Goal: Task Accomplishment & Management: Use online tool/utility

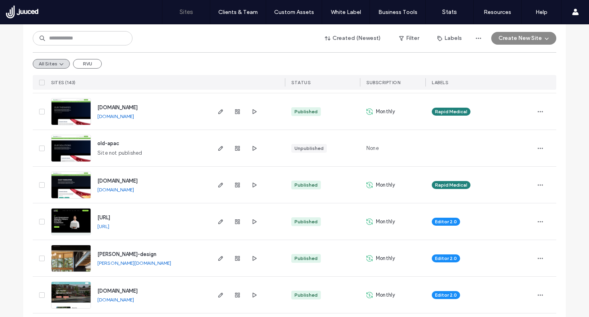
scroll to position [217, 0]
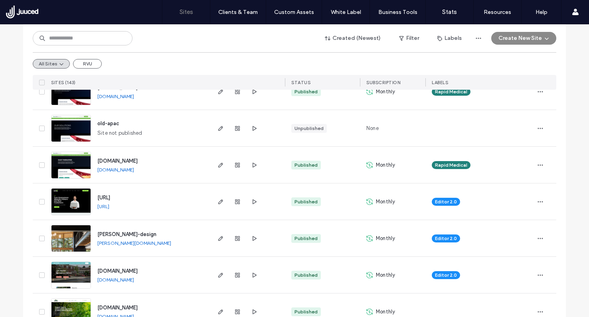
click at [110, 199] on span "[URL]" at bounding box center [103, 198] width 13 height 6
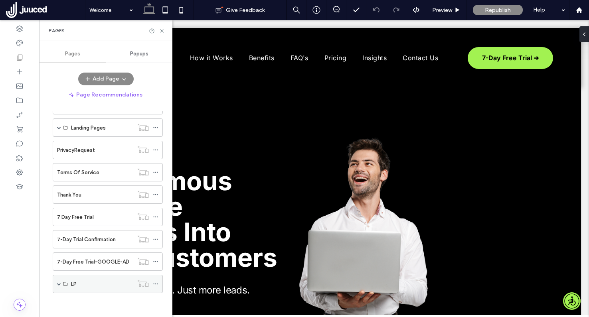
click at [59, 284] on span at bounding box center [59, 284] width 4 height 4
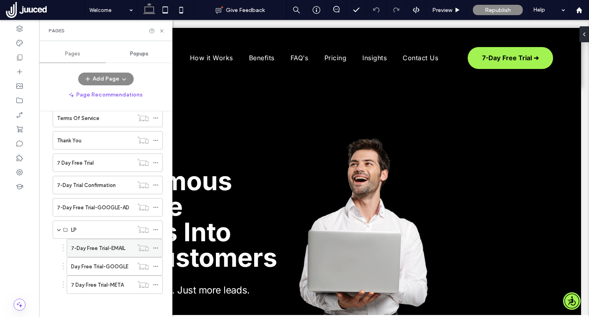
scroll to position [262, 0]
click at [110, 286] on label "7 Day Free Trial-META" at bounding box center [97, 284] width 53 height 14
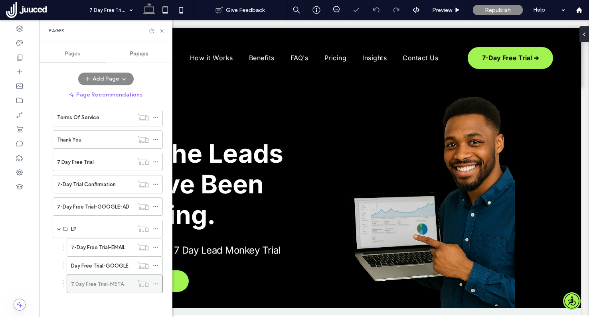
click at [154, 284] on icon at bounding box center [156, 284] width 6 height 6
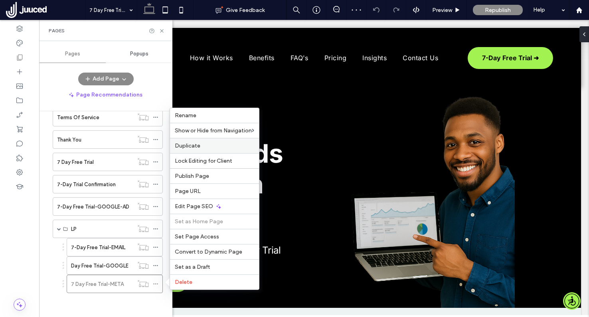
click at [196, 147] on span "Duplicate" at bounding box center [188, 145] width 26 height 7
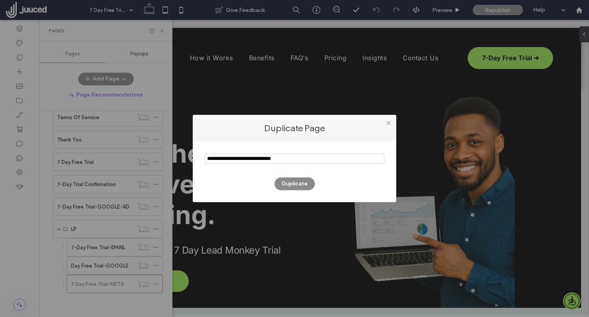
drag, startPoint x: 231, startPoint y: 158, endPoint x: 195, endPoint y: 158, distance: 35.1
click at [195, 158] on div "Duplicate" at bounding box center [294, 172] width 203 height 61
type input "**********"
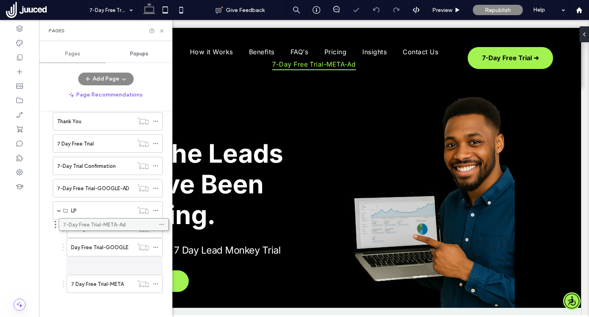
scroll to position [281, 0]
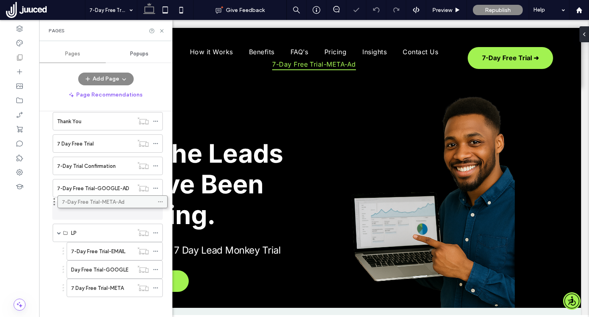
drag, startPoint x: 107, startPoint y: 282, endPoint x: 112, endPoint y: 203, distance: 79.5
click at [154, 209] on icon at bounding box center [156, 211] width 6 height 6
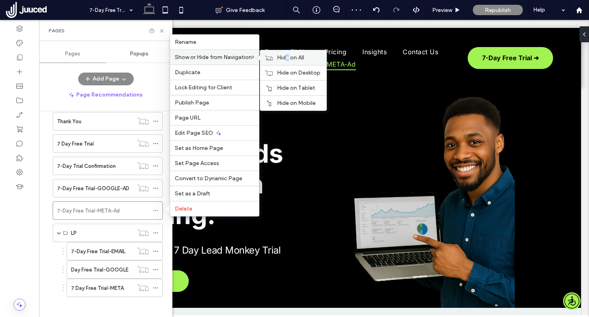
click at [289, 58] on span "Hide on All" at bounding box center [290, 57] width 27 height 7
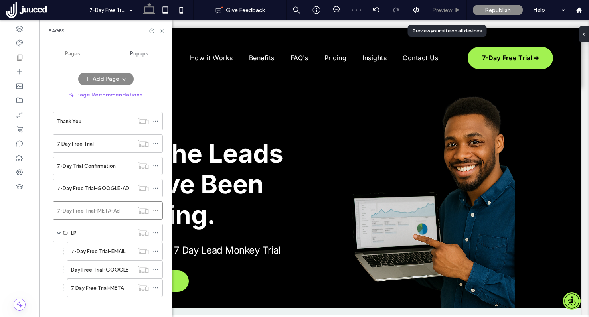
click at [441, 14] on div "Preview" at bounding box center [446, 10] width 41 height 20
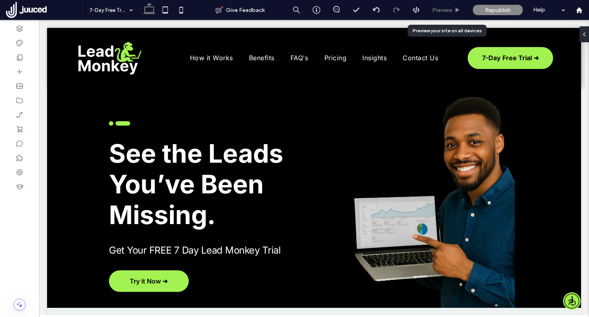
click at [455, 10] on use at bounding box center [457, 10] width 4 height 4
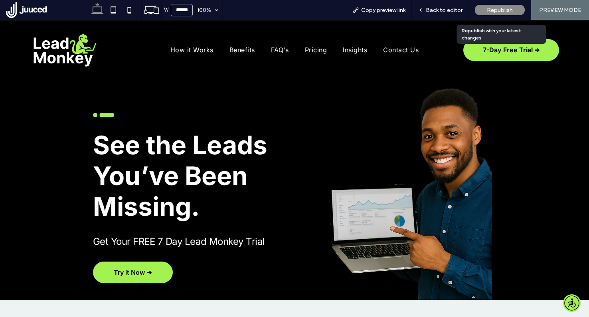
click at [505, 10] on span "Republish" at bounding box center [500, 10] width 26 height 7
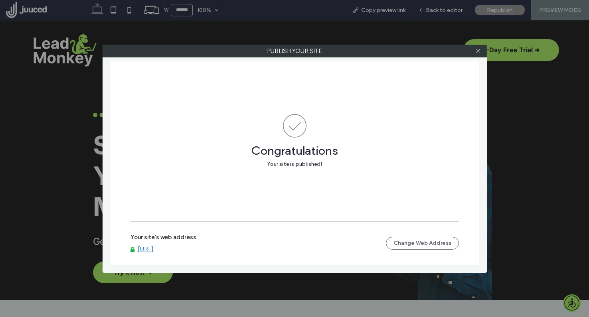
click at [181, 253] on div "Your site's web address www.leadmonkey.ai Change Web Address" at bounding box center [294, 244] width 328 height 26
click at [154, 248] on link "[URL]" at bounding box center [146, 249] width 16 height 7
